Goal: Task Accomplishment & Management: Manage account settings

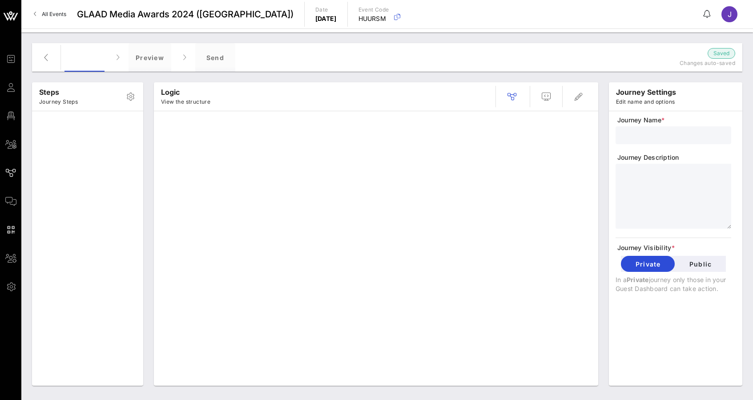
type input "main"
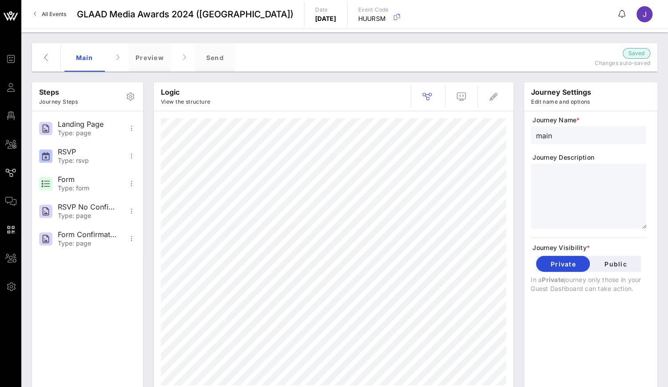
click at [50, 12] on span "All Events" at bounding box center [54, 14] width 24 height 7
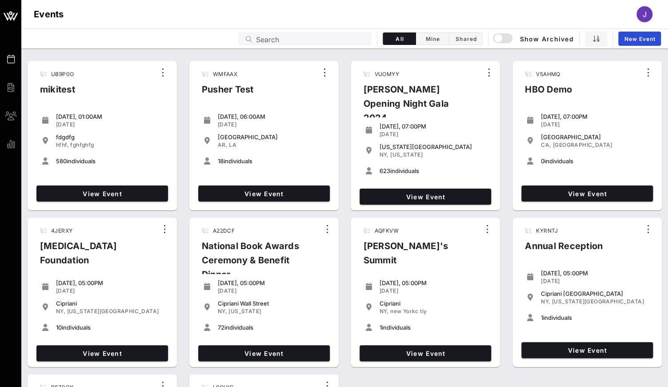
click at [269, 38] on input "Search" at bounding box center [311, 39] width 110 height 12
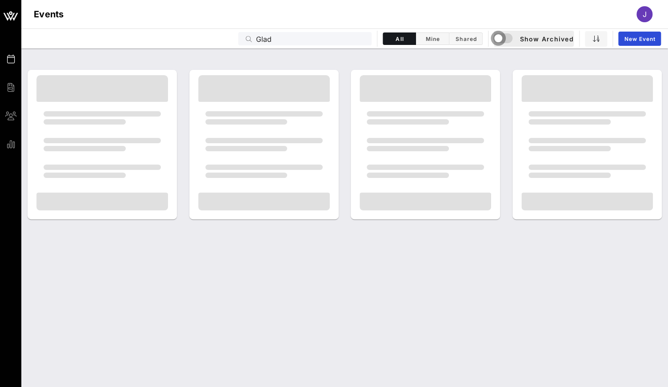
drag, startPoint x: 269, startPoint y: 36, endPoint x: 501, endPoint y: 33, distance: 231.2
click at [501, 33] on div "button" at bounding box center [498, 38] width 12 height 12
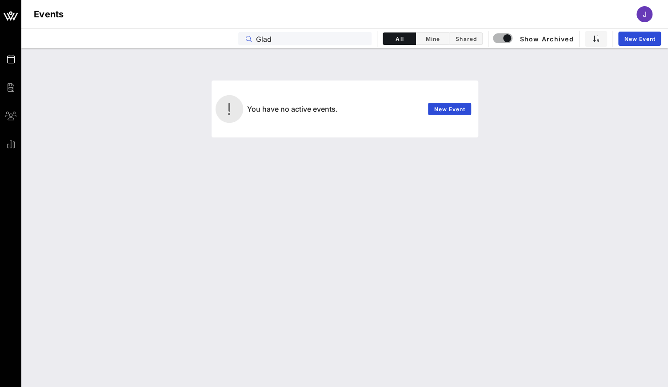
click at [268, 40] on input "Glad" at bounding box center [311, 39] width 110 height 12
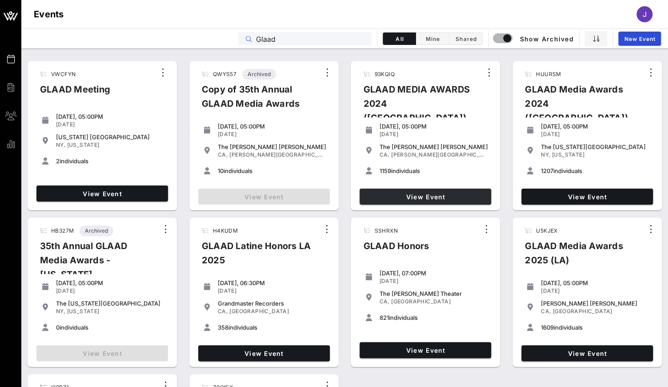
type input "Glaad"
click at [404, 193] on span "View Event" at bounding box center [425, 197] width 124 height 8
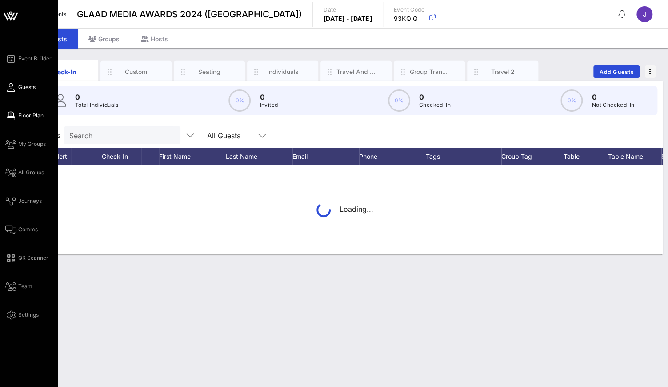
click at [15, 120] on link "Floor Plan" at bounding box center [24, 115] width 38 height 11
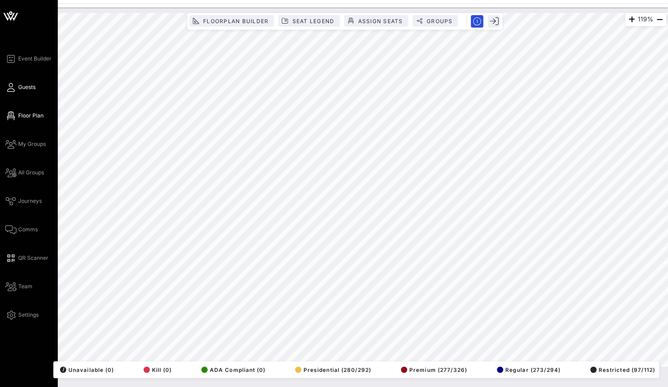
click at [20, 91] on span "Guests" at bounding box center [26, 87] width 17 height 8
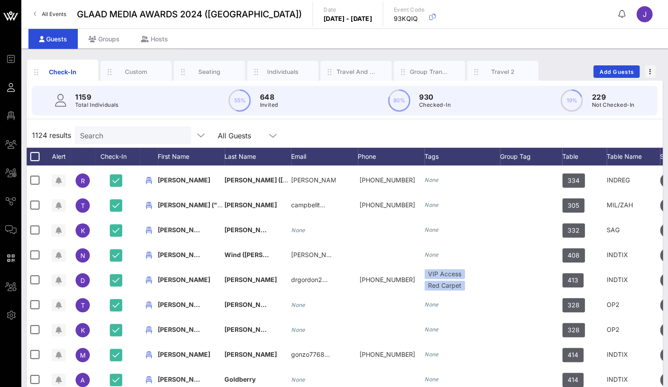
scroll to position [0, 2]
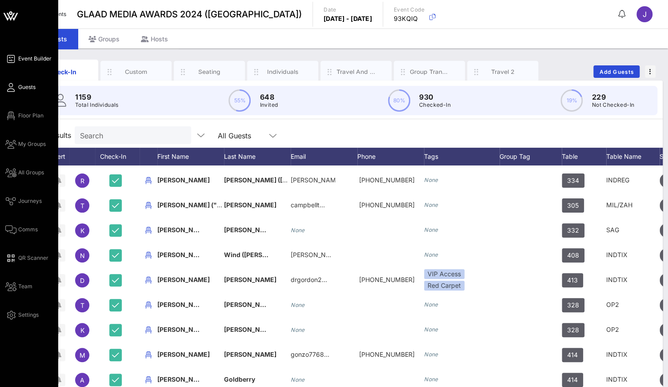
click at [13, 58] on icon at bounding box center [10, 58] width 11 height 1
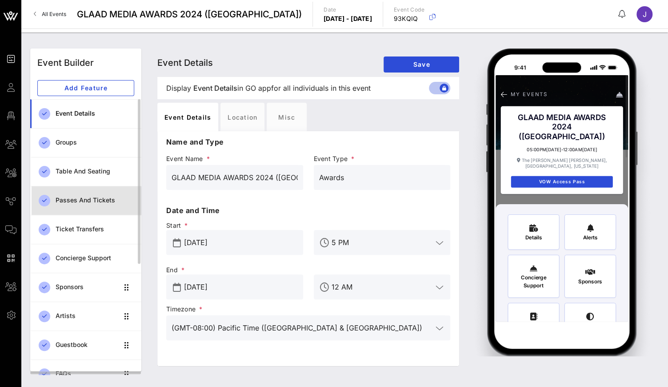
click at [114, 201] on div "Passes and Tickets" at bounding box center [95, 200] width 79 height 8
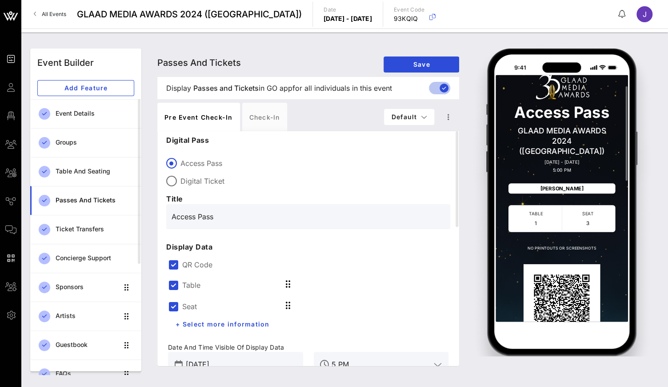
scroll to position [25, 0]
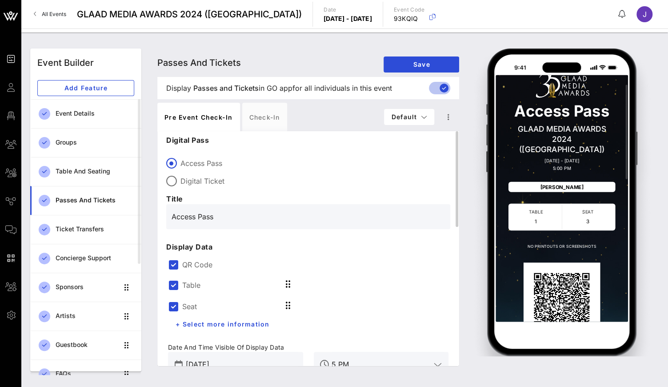
click at [181, 264] on div "QR Code" at bounding box center [308, 264] width 281 height 11
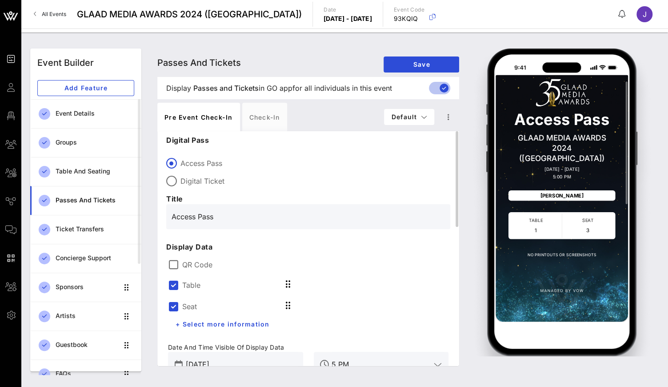
scroll to position [13, 0]
click at [182, 281] on label "Table" at bounding box center [191, 285] width 18 height 9
click at [182, 296] on div "Table" at bounding box center [235, 305] width 135 height 21
click at [184, 285] on label "Seat" at bounding box center [189, 285] width 15 height 9
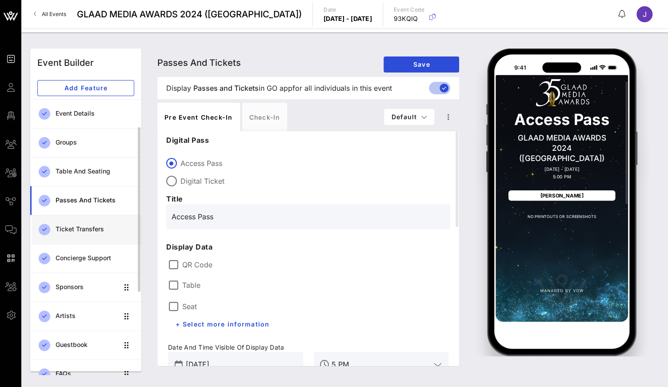
scroll to position [76, 0]
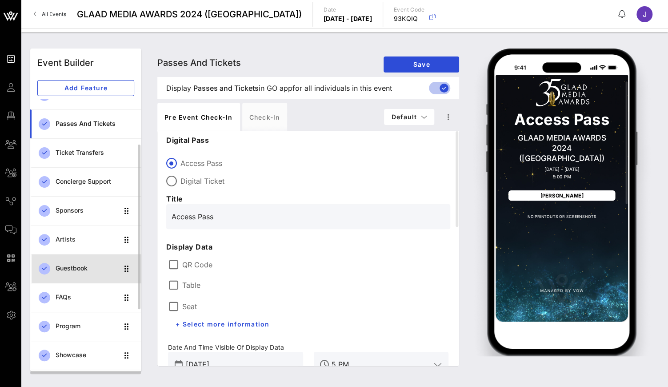
click at [87, 263] on div "Guestbook" at bounding box center [87, 268] width 63 height 18
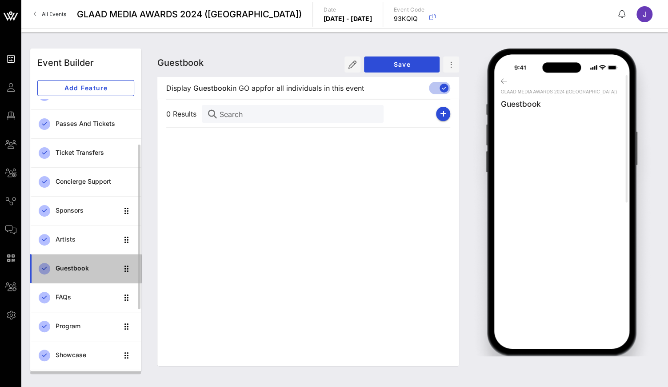
click at [86, 281] on link "Guestbook" at bounding box center [85, 268] width 111 height 29
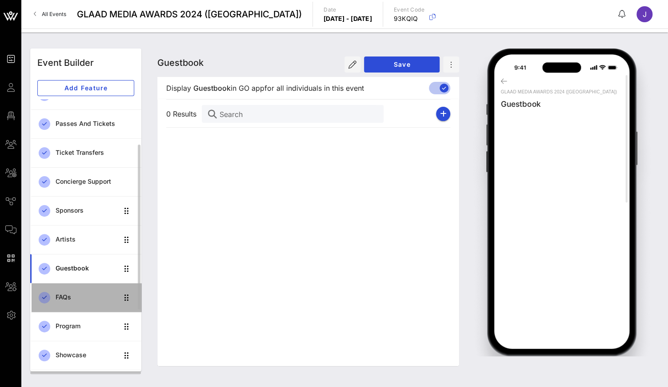
click at [80, 293] on div "FAQs" at bounding box center [87, 297] width 63 height 8
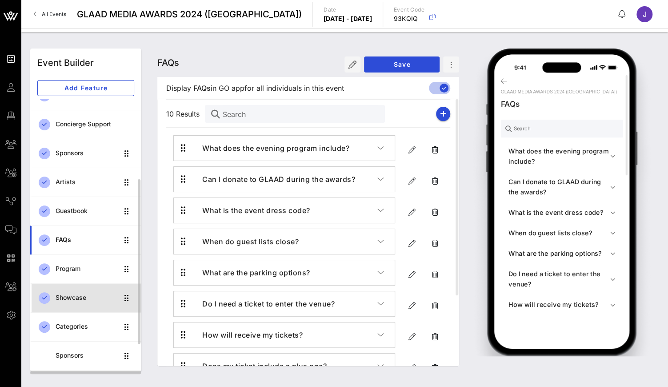
click at [79, 294] on div "Showcase" at bounding box center [87, 298] width 63 height 8
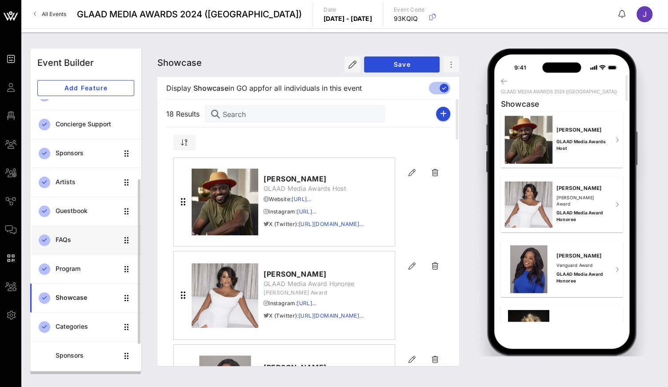
scroll to position [187, 0]
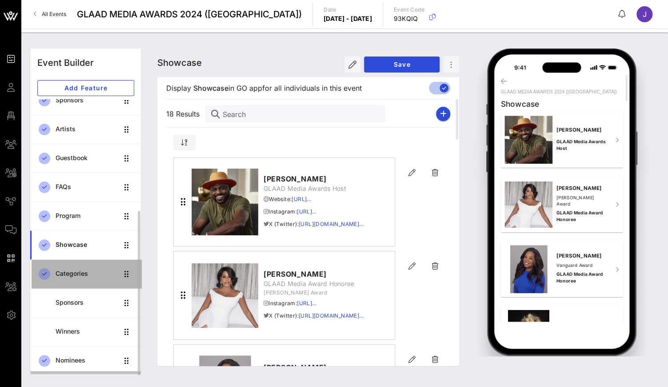
click at [71, 273] on div "Categories" at bounding box center [87, 274] width 63 height 8
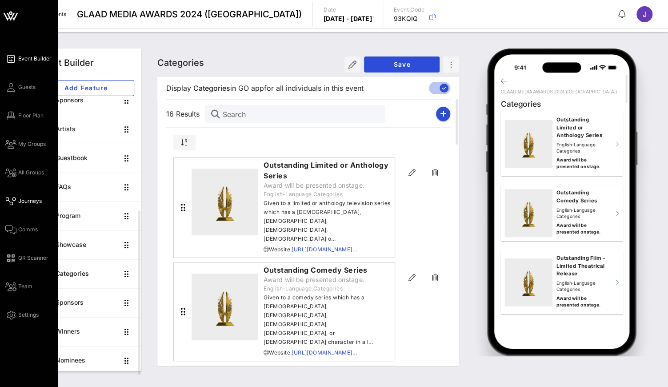
click at [27, 200] on span "Journeys" at bounding box center [30, 201] width 24 height 8
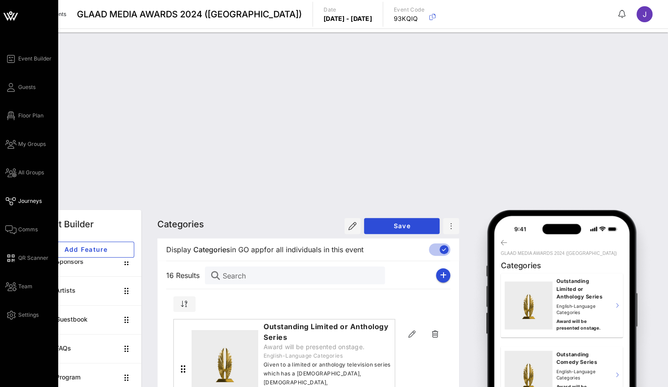
scroll to position [186, 0]
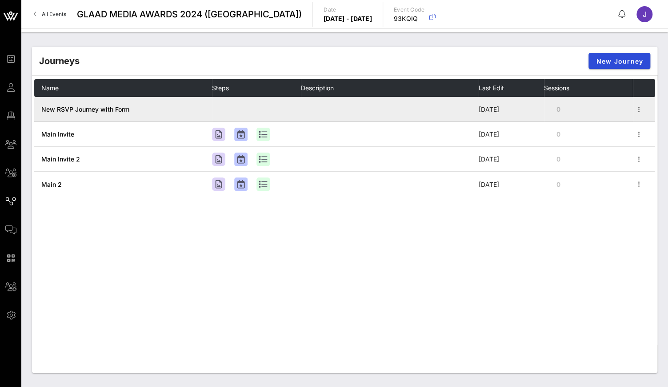
click at [88, 111] on span "New RSVP Journey with Form" at bounding box center [85, 109] width 88 height 8
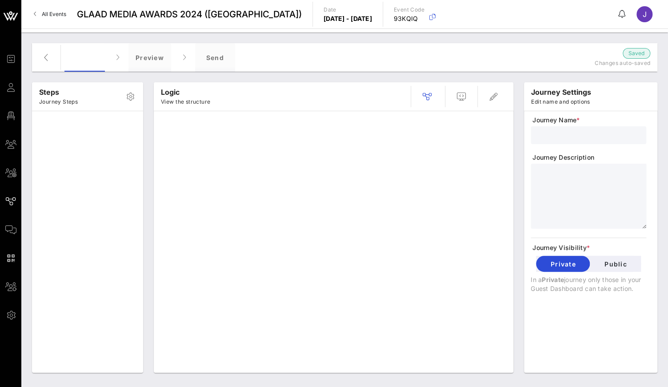
type input "New RSVP Journey with Form"
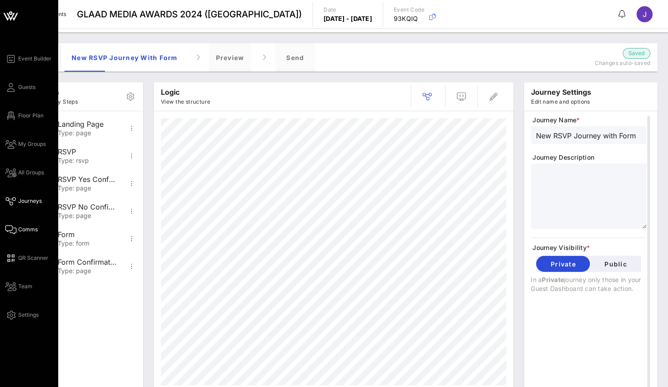
click at [17, 228] on link "Comms" at bounding box center [21, 229] width 32 height 11
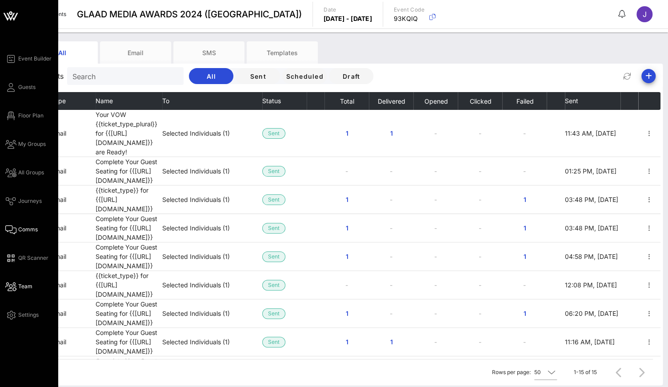
click at [9, 286] on icon at bounding box center [10, 286] width 11 height 1
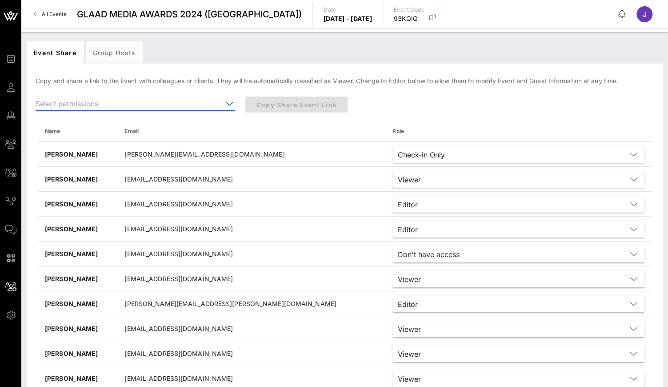
click at [102, 101] on input "text" at bounding box center [129, 103] width 187 height 14
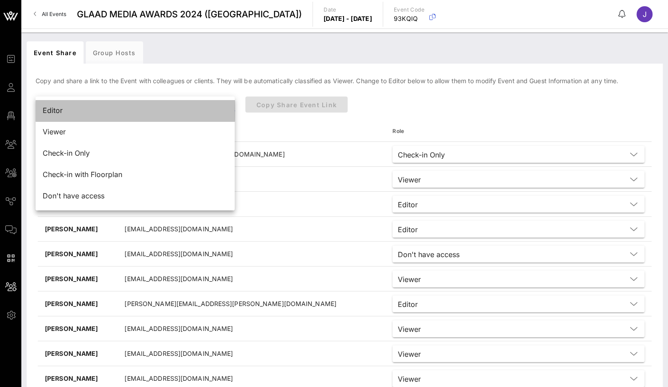
click at [89, 115] on div "Editor" at bounding box center [135, 110] width 185 height 19
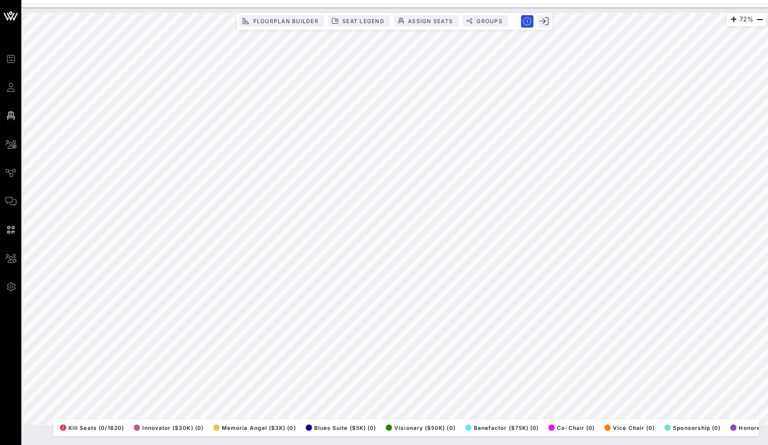
click at [529, 2] on div at bounding box center [394, 2] width 747 height 4
click at [759, 17] on icon "button" at bounding box center [759, 19] width 11 height 11
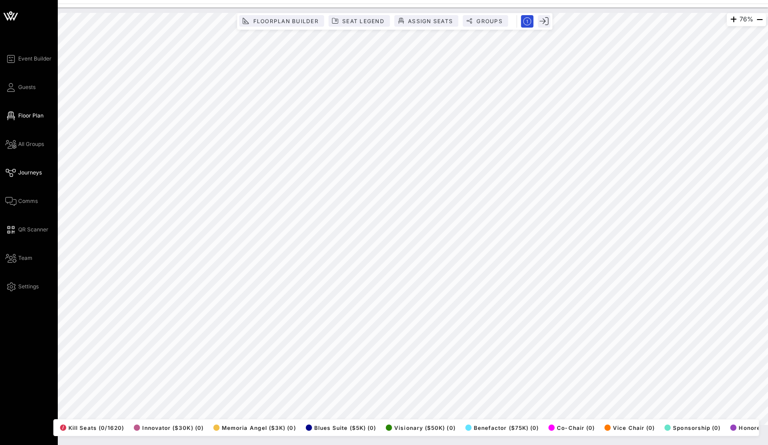
click at [13, 173] on icon at bounding box center [10, 172] width 11 height 1
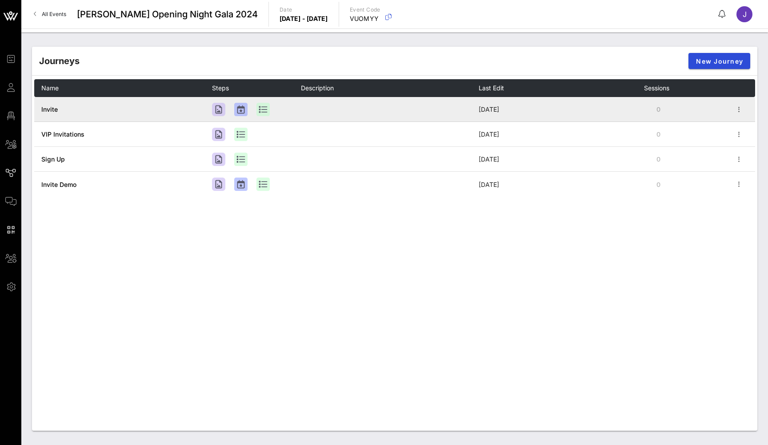
click at [53, 110] on span "Invite" at bounding box center [49, 109] width 16 height 8
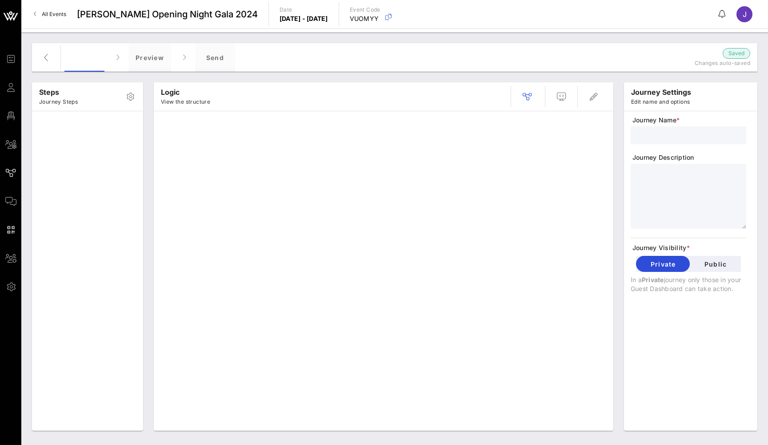
type input "Invite"
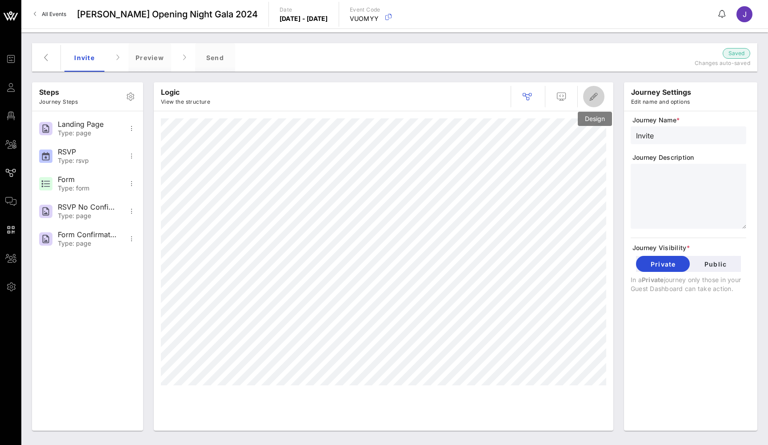
click at [597, 96] on icon "button" at bounding box center [594, 96] width 11 height 11
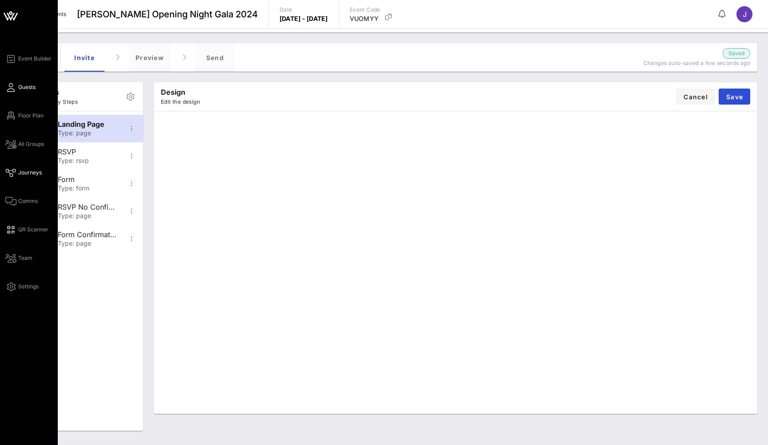
click at [11, 87] on icon at bounding box center [10, 87] width 11 height 1
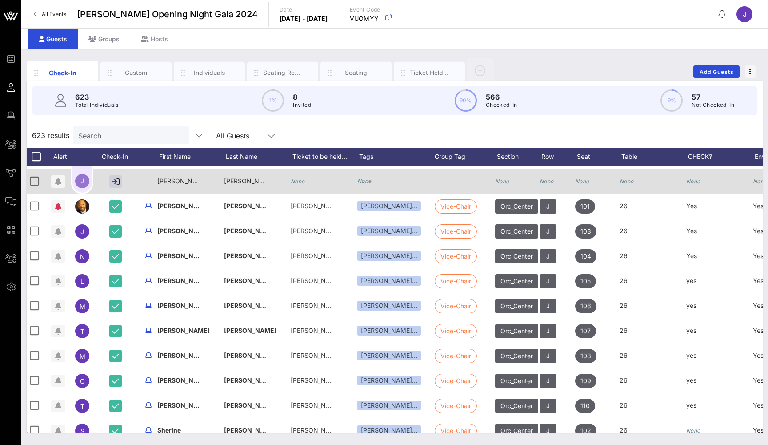
scroll to position [0, 2]
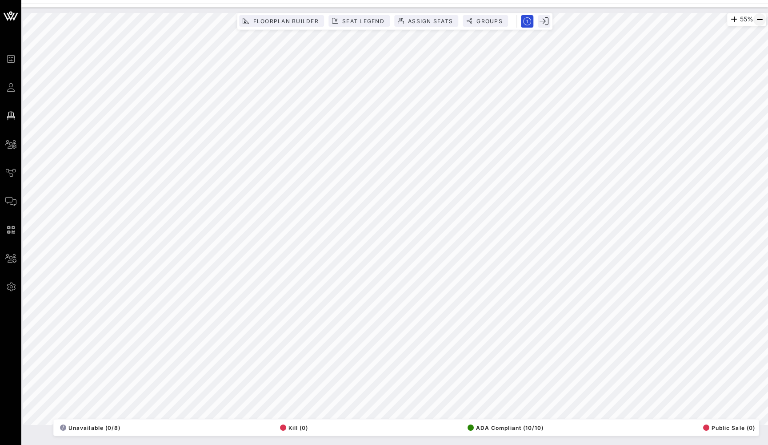
click at [758, 15] on icon "button" at bounding box center [759, 19] width 11 height 11
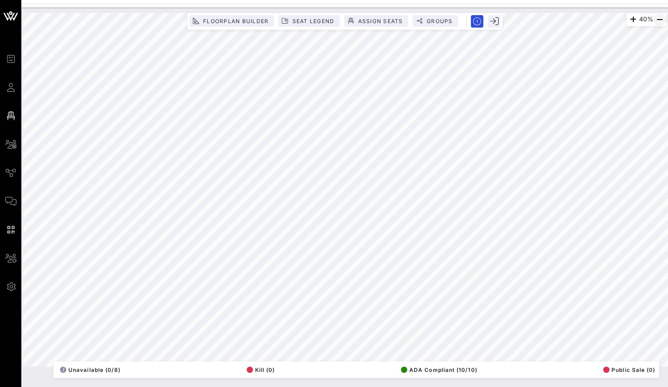
click at [660, 20] on icon "button" at bounding box center [659, 19] width 11 height 11
click at [633, 21] on icon "button" at bounding box center [633, 19] width 11 height 11
click at [658, 18] on icon "button" at bounding box center [659, 19] width 11 height 11
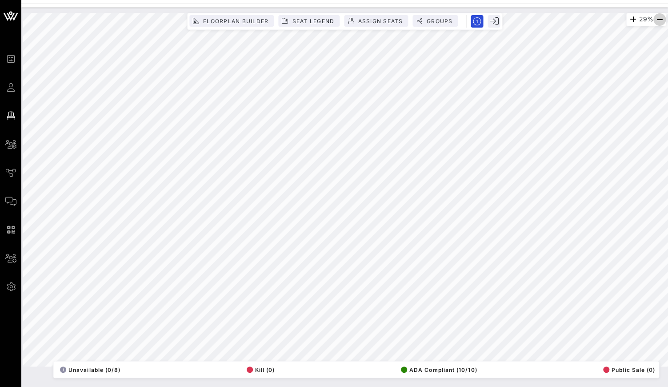
click at [658, 18] on icon "button" at bounding box center [659, 19] width 11 height 11
click at [629, 18] on icon "button" at bounding box center [633, 19] width 11 height 11
click at [629, 18] on icon "button" at bounding box center [634, 19] width 11 height 11
click at [629, 18] on icon "button" at bounding box center [633, 19] width 11 height 11
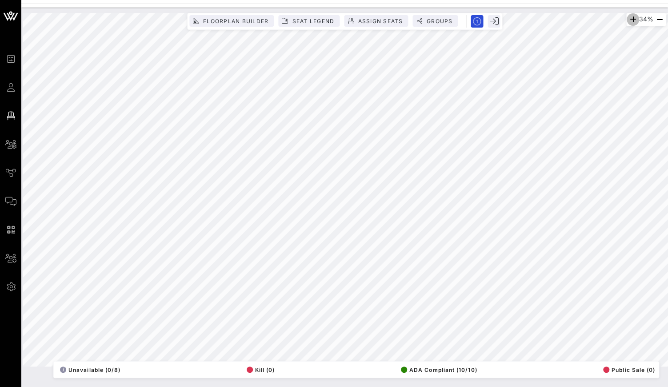
click at [629, 18] on icon "button" at bounding box center [633, 19] width 11 height 11
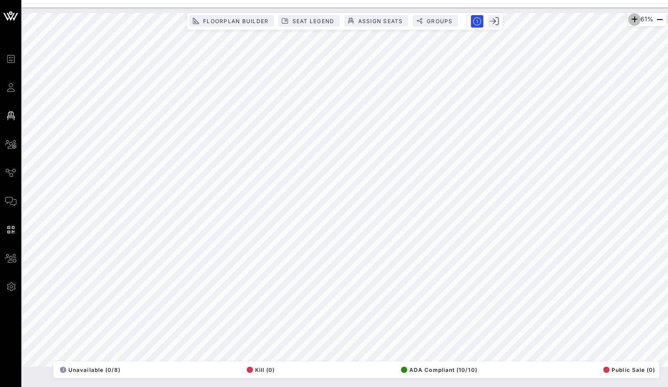
click at [629, 18] on icon "button" at bounding box center [634, 19] width 11 height 11
